Goal: Transaction & Acquisition: Purchase product/service

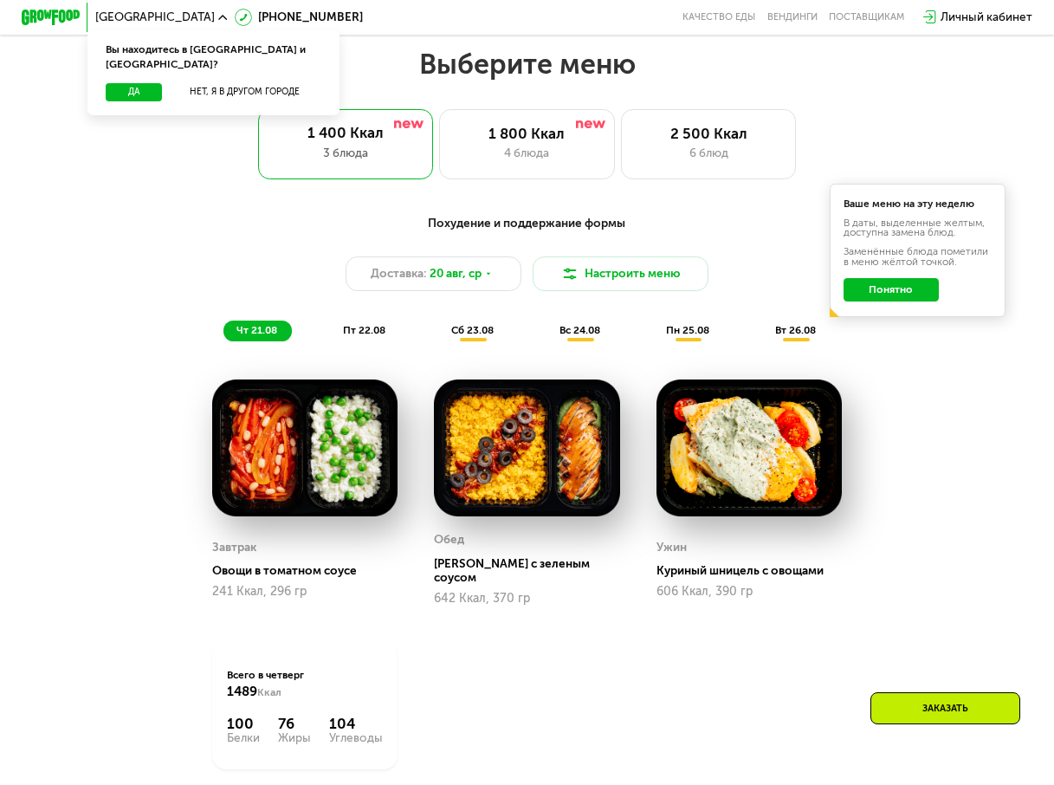
scroll to position [606, 0]
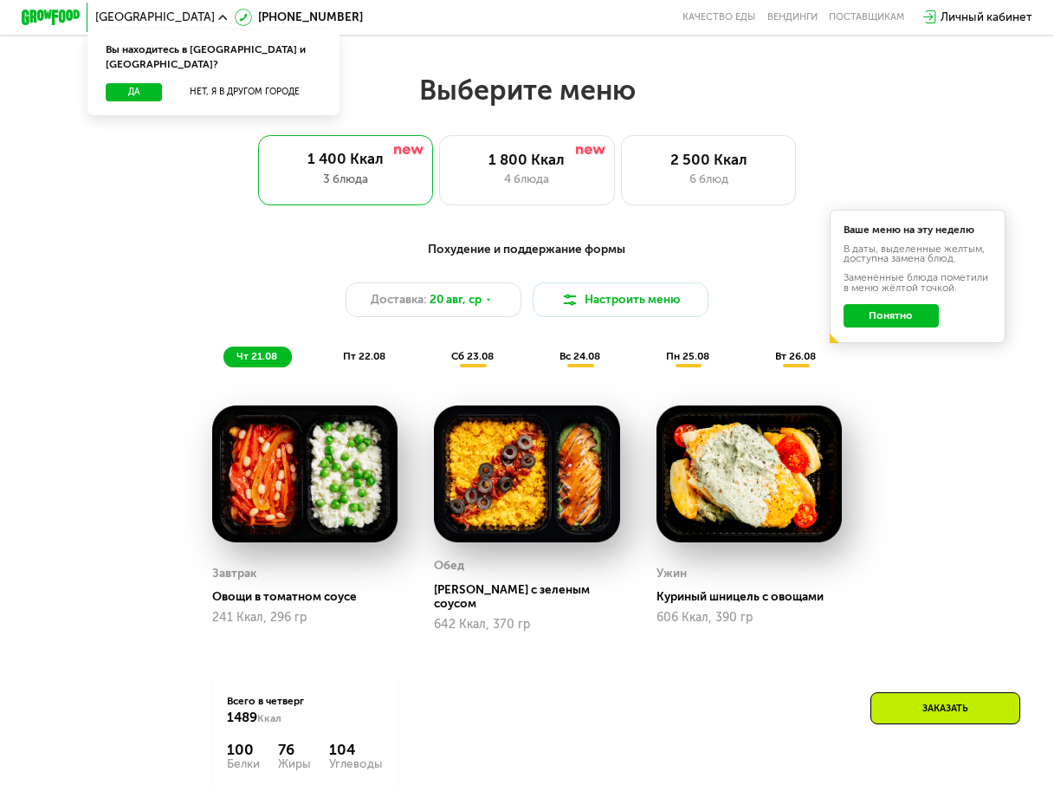
click at [894, 325] on button "Понятно" at bounding box center [891, 315] width 95 height 23
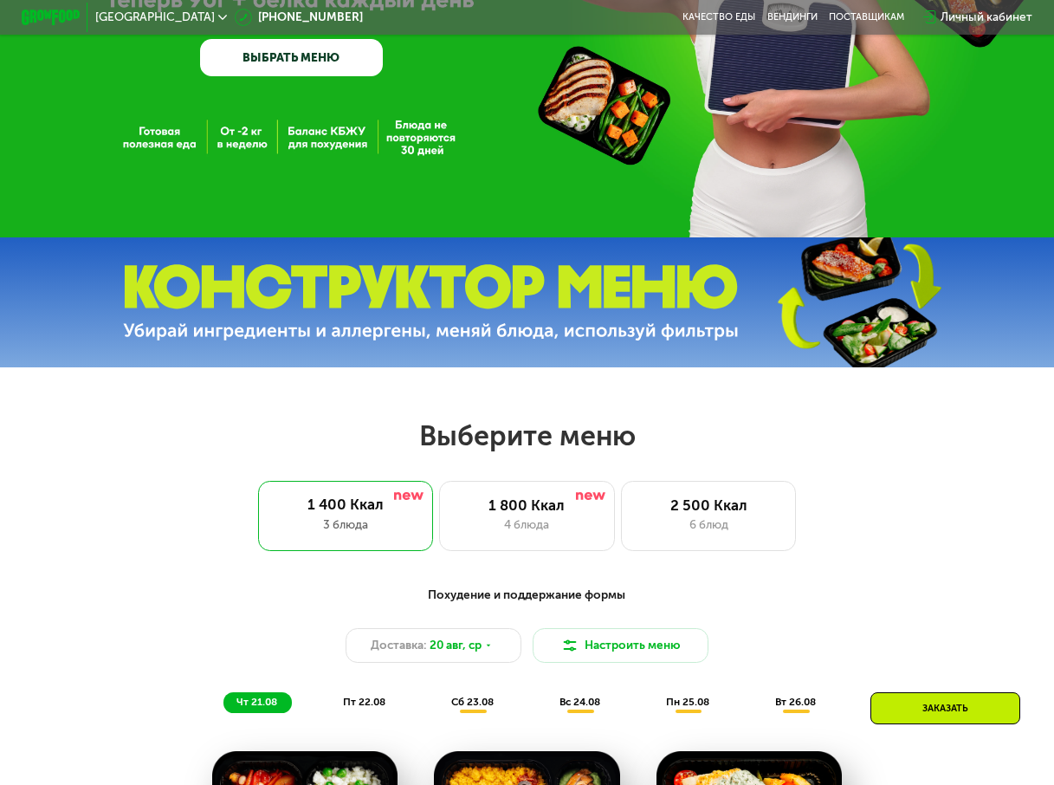
scroll to position [173, 0]
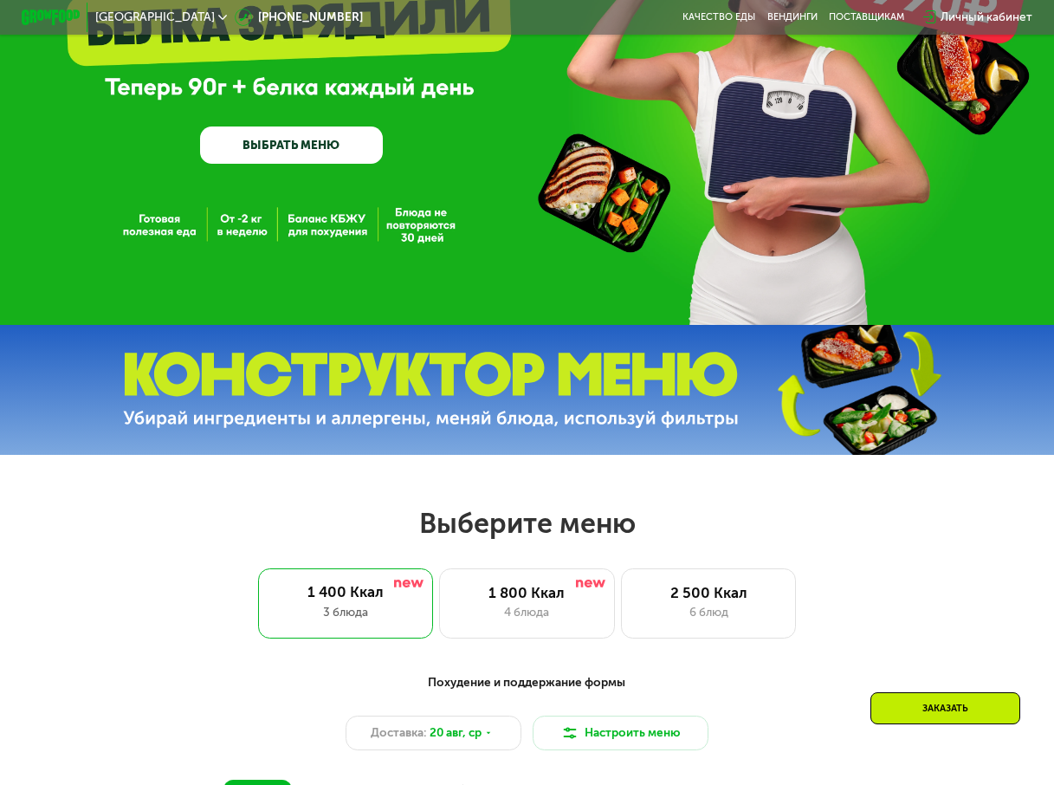
click at [275, 149] on link "ВЫБРАТЬ МЕНЮ" at bounding box center [291, 144] width 182 height 36
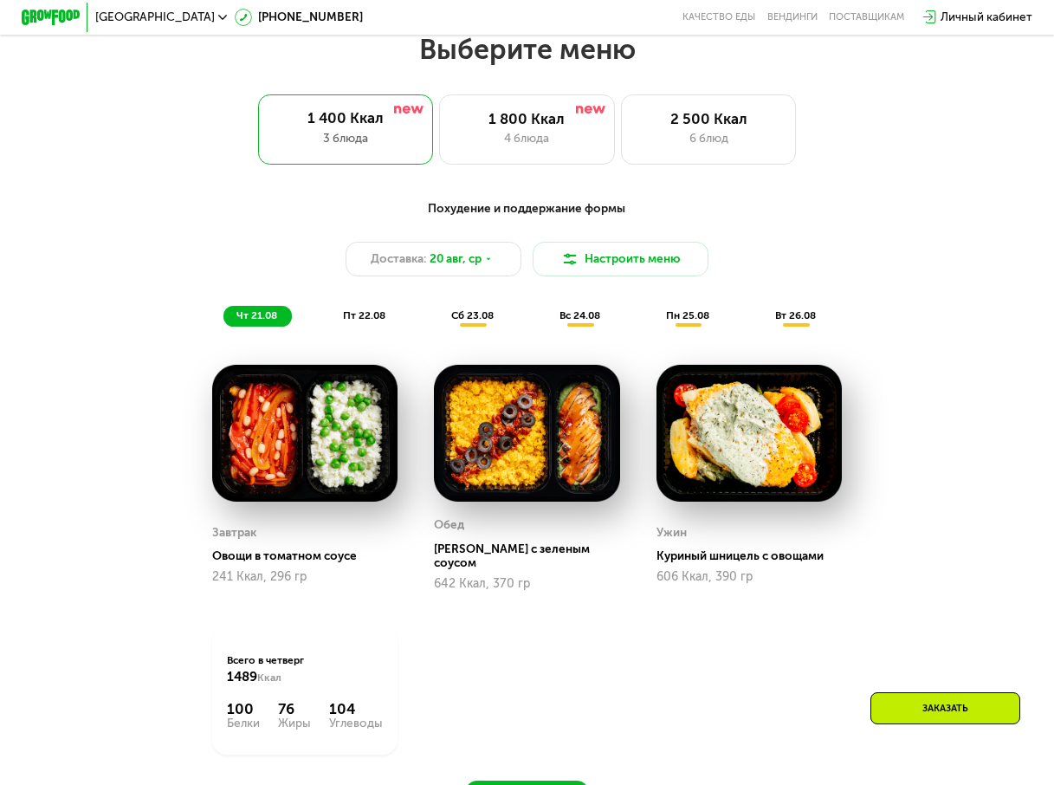
scroll to position [651, 0]
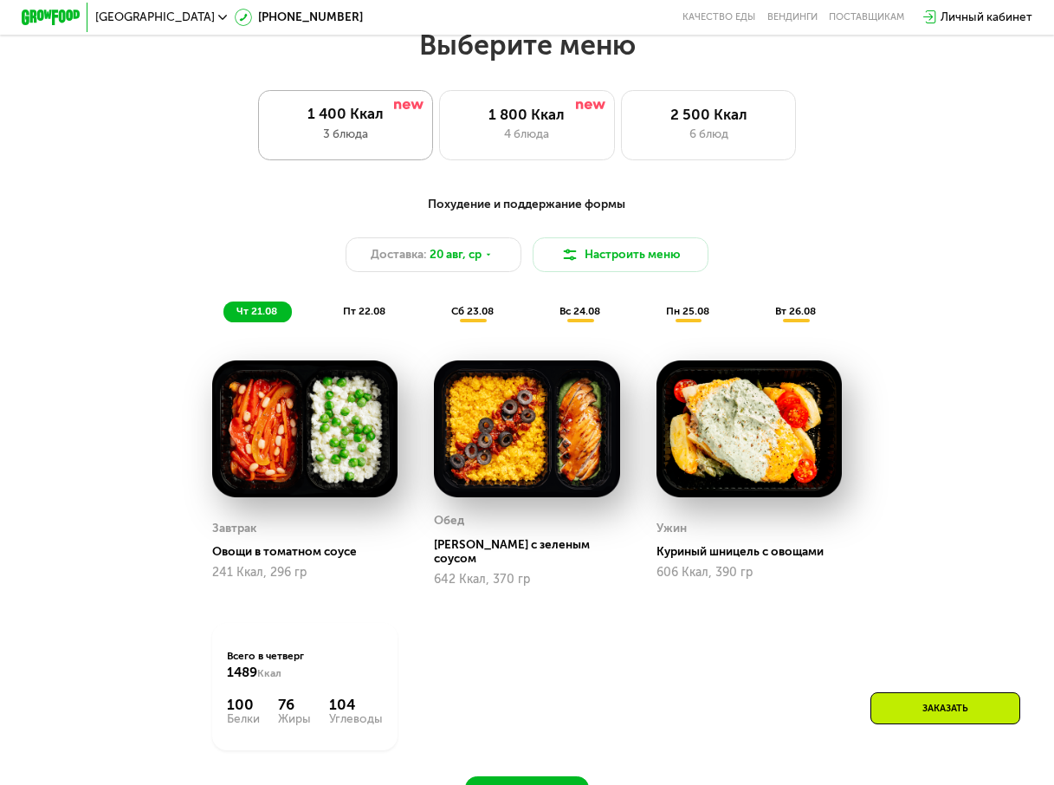
click at [376, 130] on div "1 400 Ккал 3 блюда" at bounding box center [346, 125] width 176 height 70
click at [353, 316] on span "пт 22.08" at bounding box center [364, 311] width 42 height 12
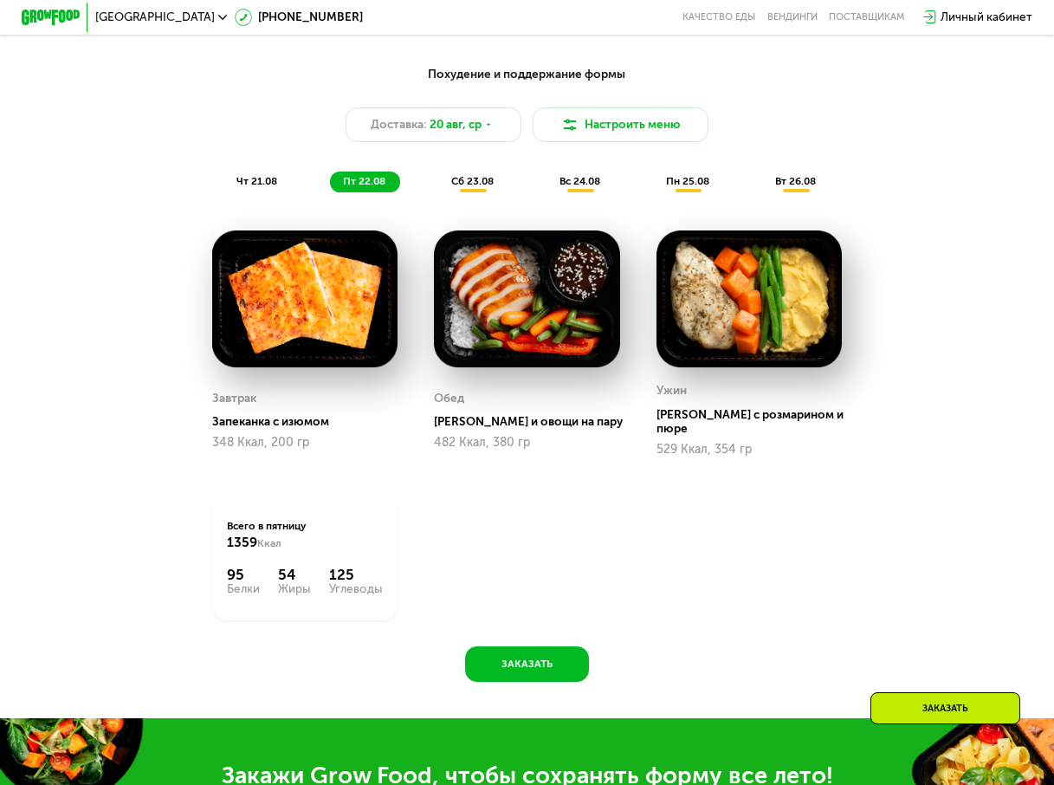
scroll to position [738, 0]
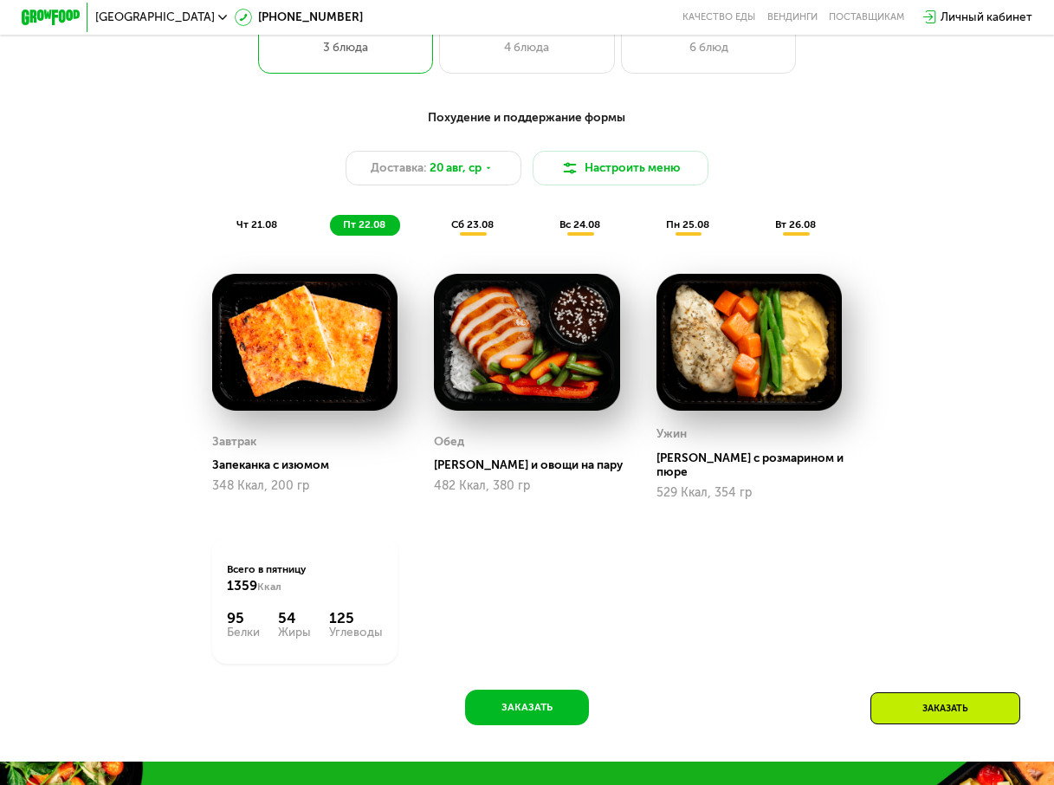
click at [237, 230] on span "чт 21.08" at bounding box center [257, 224] width 41 height 12
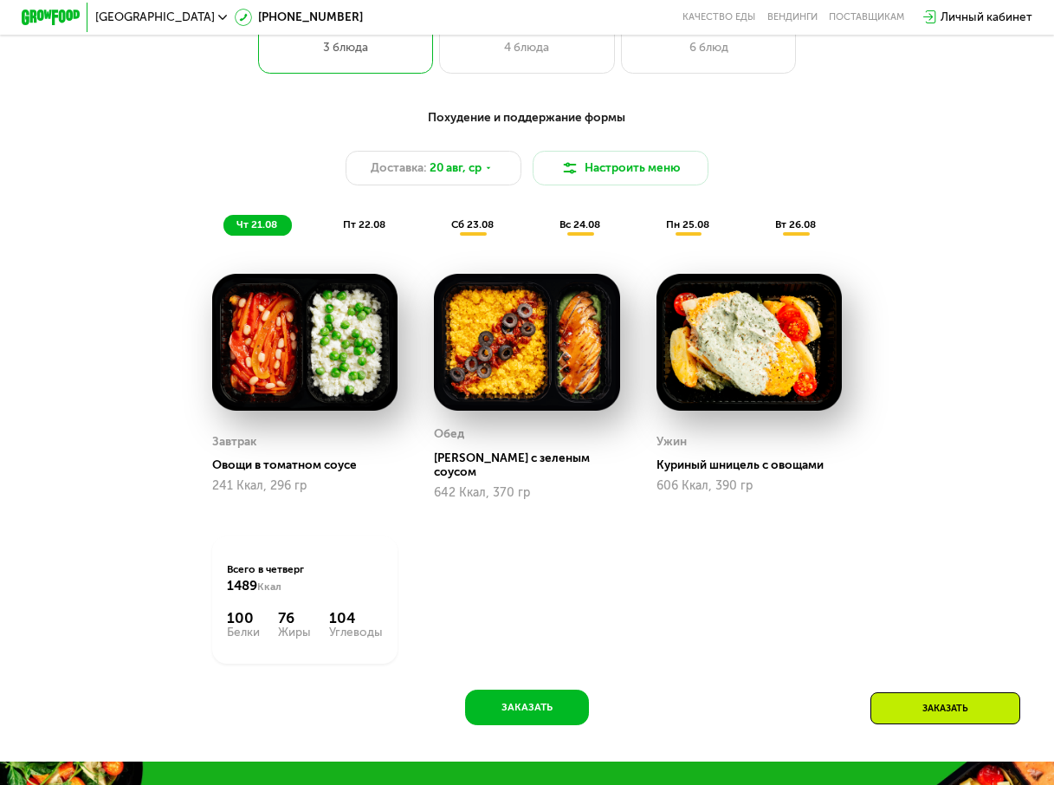
click at [374, 230] on span "пт 22.08" at bounding box center [364, 224] width 42 height 12
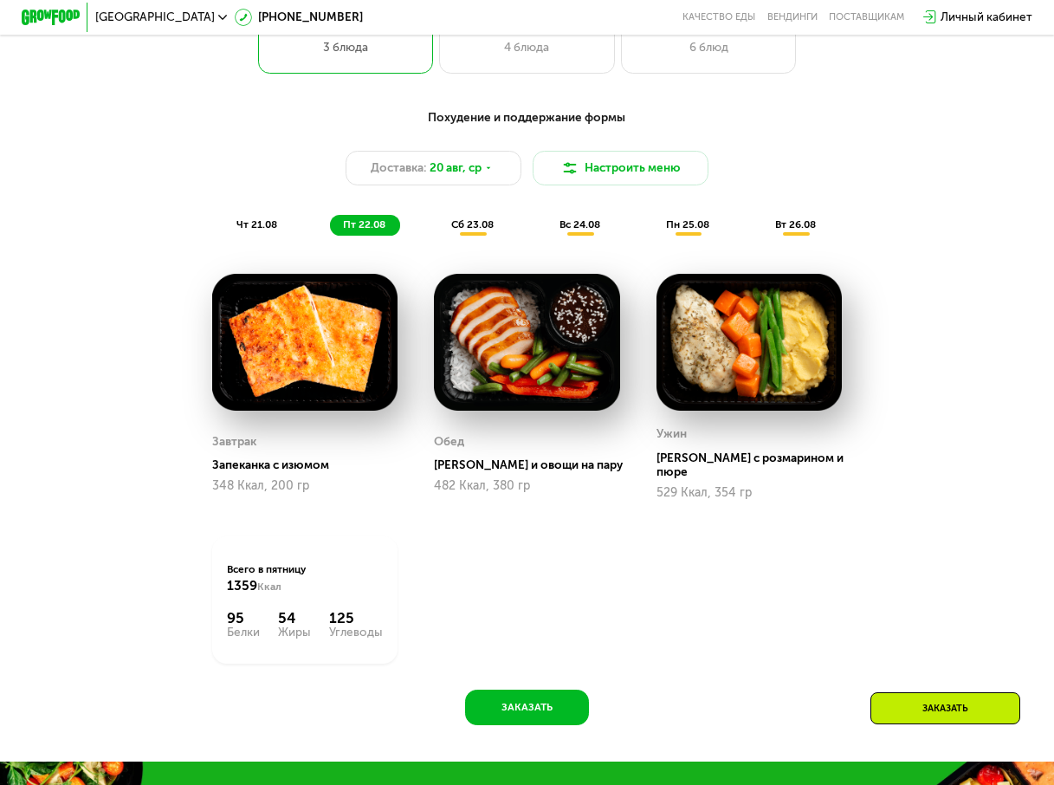
click at [244, 230] on span "чт 21.08" at bounding box center [257, 224] width 41 height 12
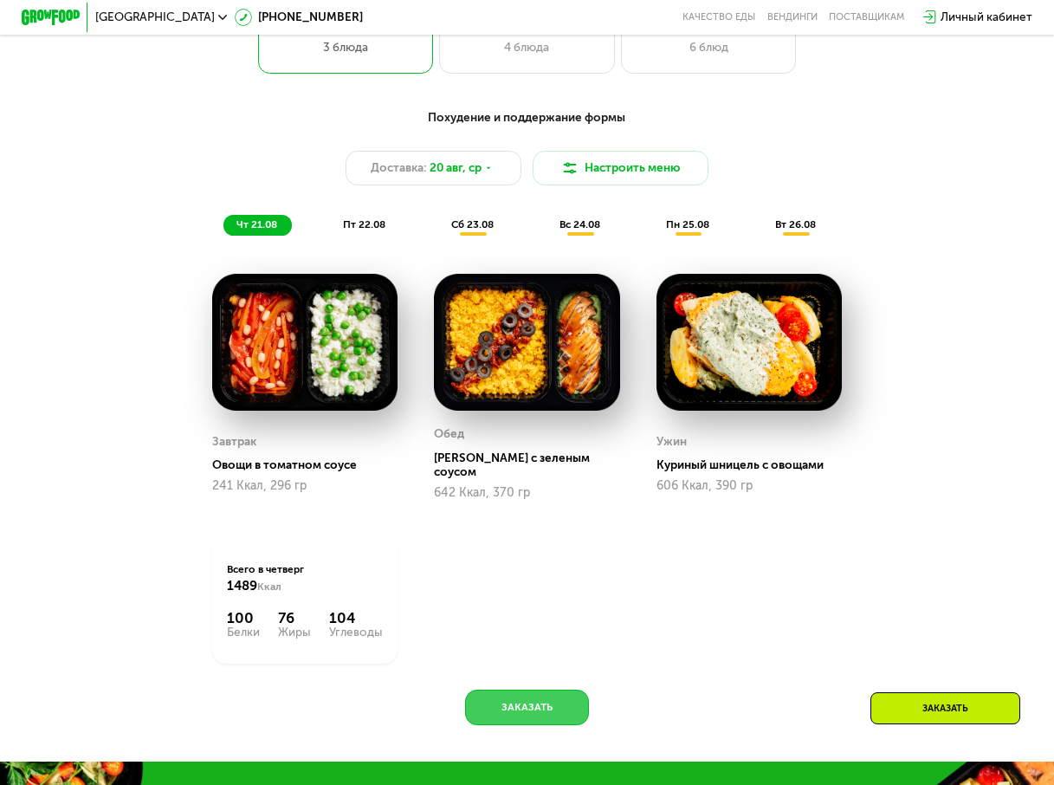
click at [548, 710] on button "Заказать" at bounding box center [526, 708] width 123 height 36
